Goal: Transaction & Acquisition: Book appointment/travel/reservation

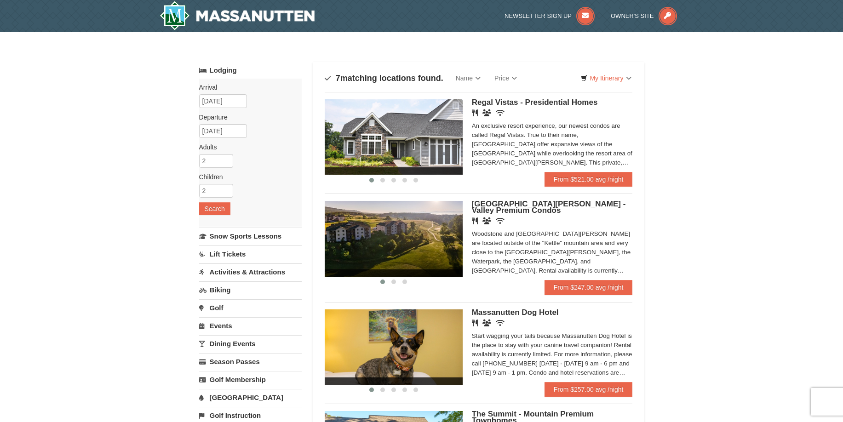
click at [590, 277] on div "[GEOGRAPHIC_DATA][PERSON_NAME] - Valley Premium Condos Restaurant Banquet Facil…" at bounding box center [552, 240] width 161 height 79
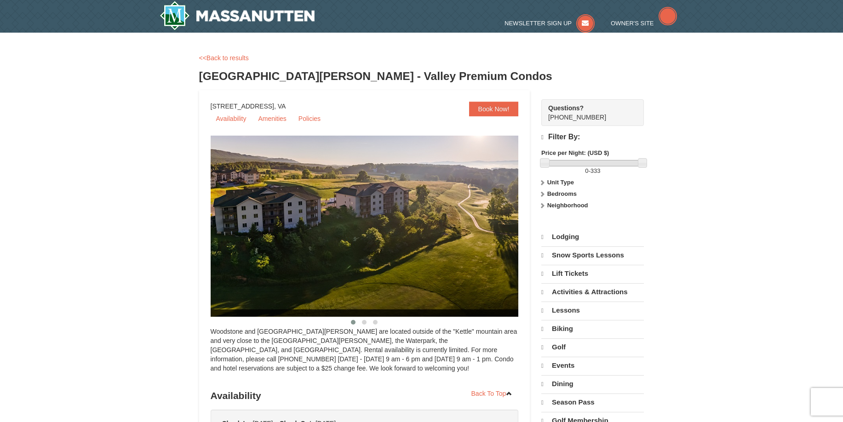
select select "10"
